Goal: Information Seeking & Learning: Understand process/instructions

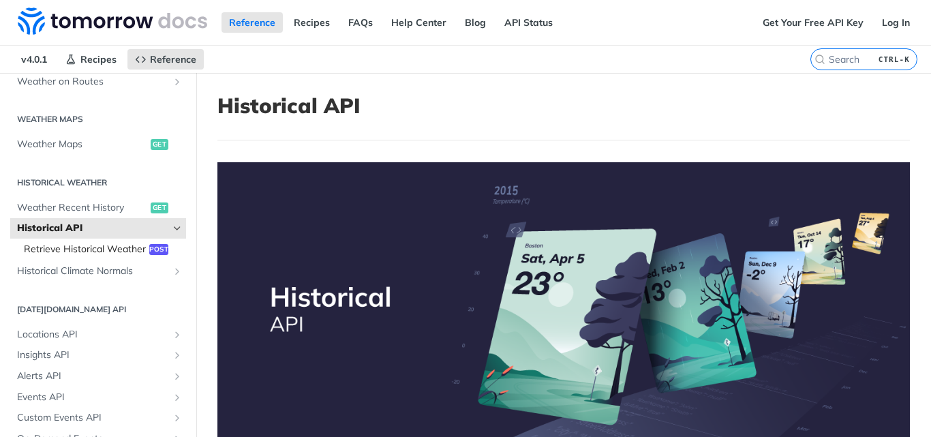
click at [48, 253] on span "Retrieve Historical Weather" at bounding box center [85, 250] width 122 height 14
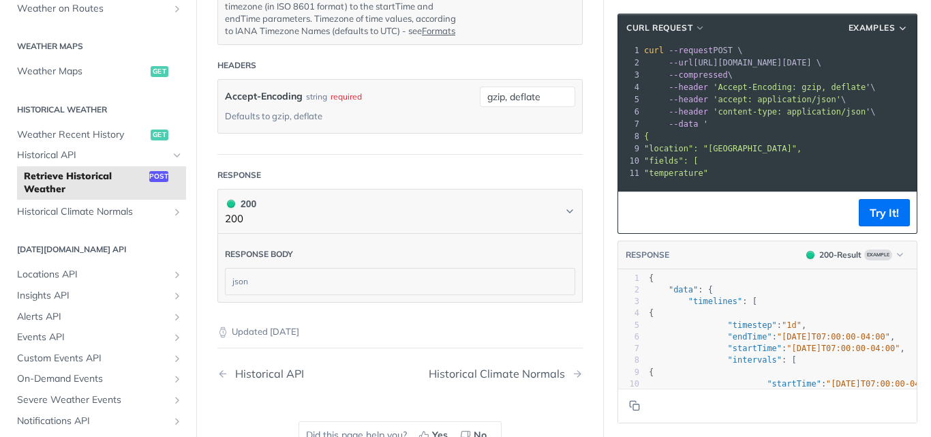
scroll to position [942, 0]
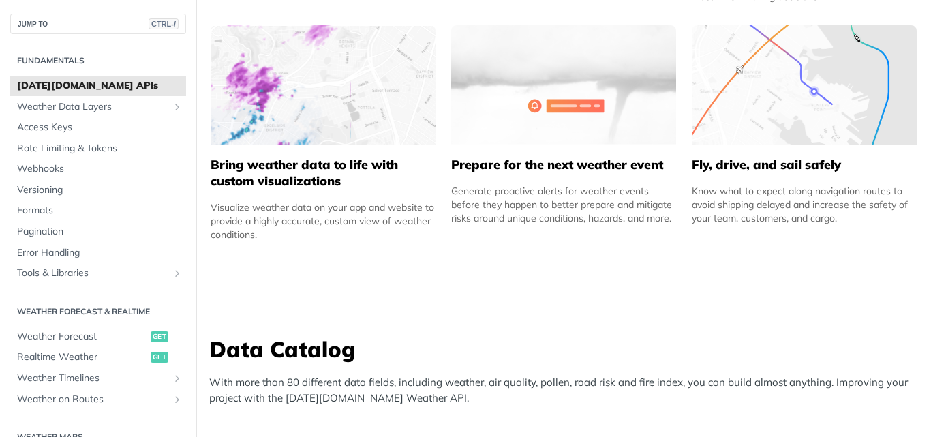
scroll to position [134, 0]
